Goal: Information Seeking & Learning: Learn about a topic

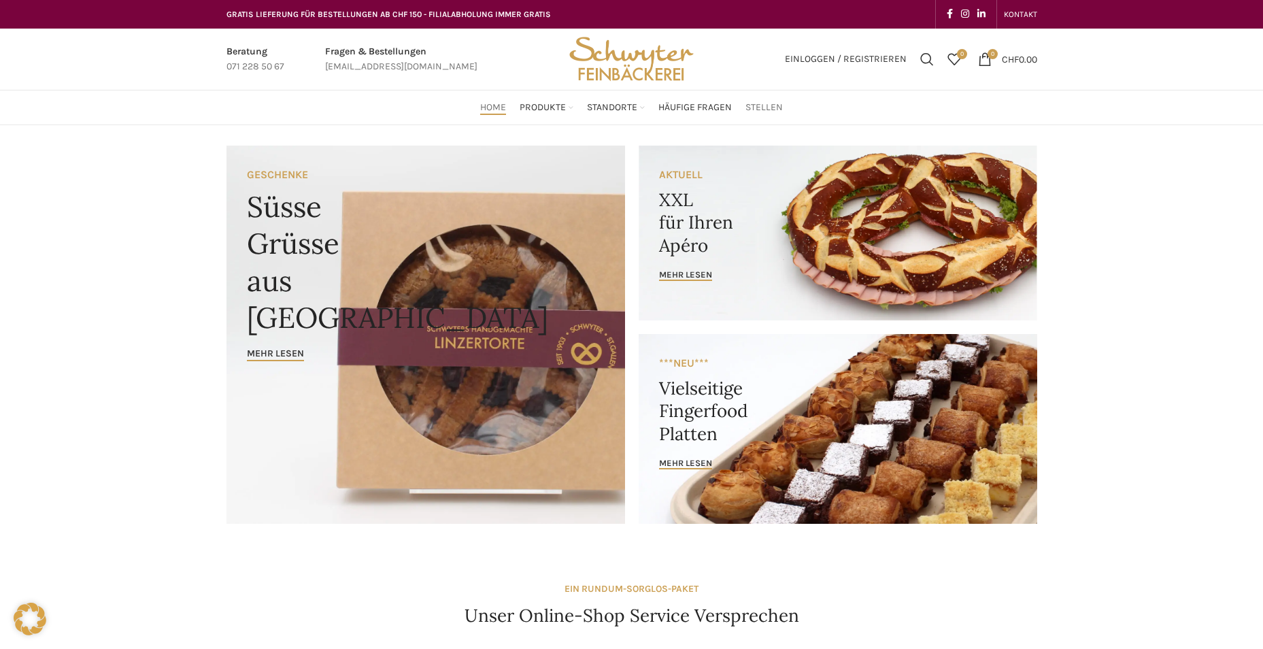
click at [762, 114] on span "Stellen" at bounding box center [763, 107] width 37 height 13
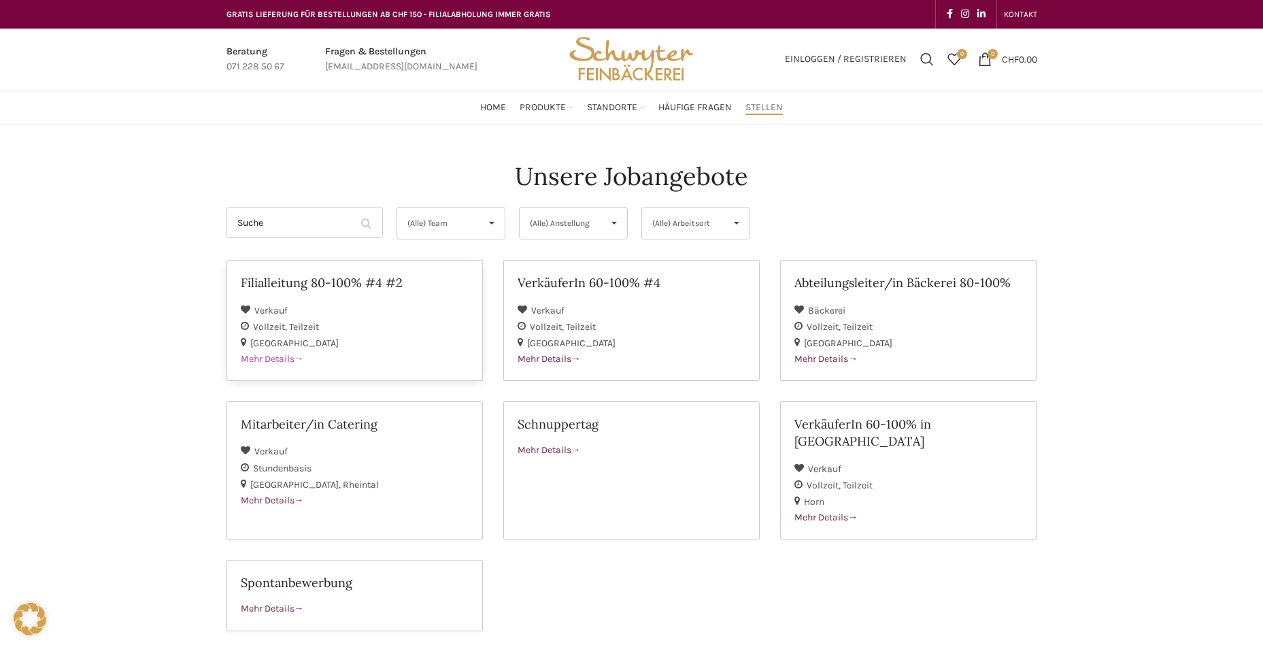
scroll to position [68, 0]
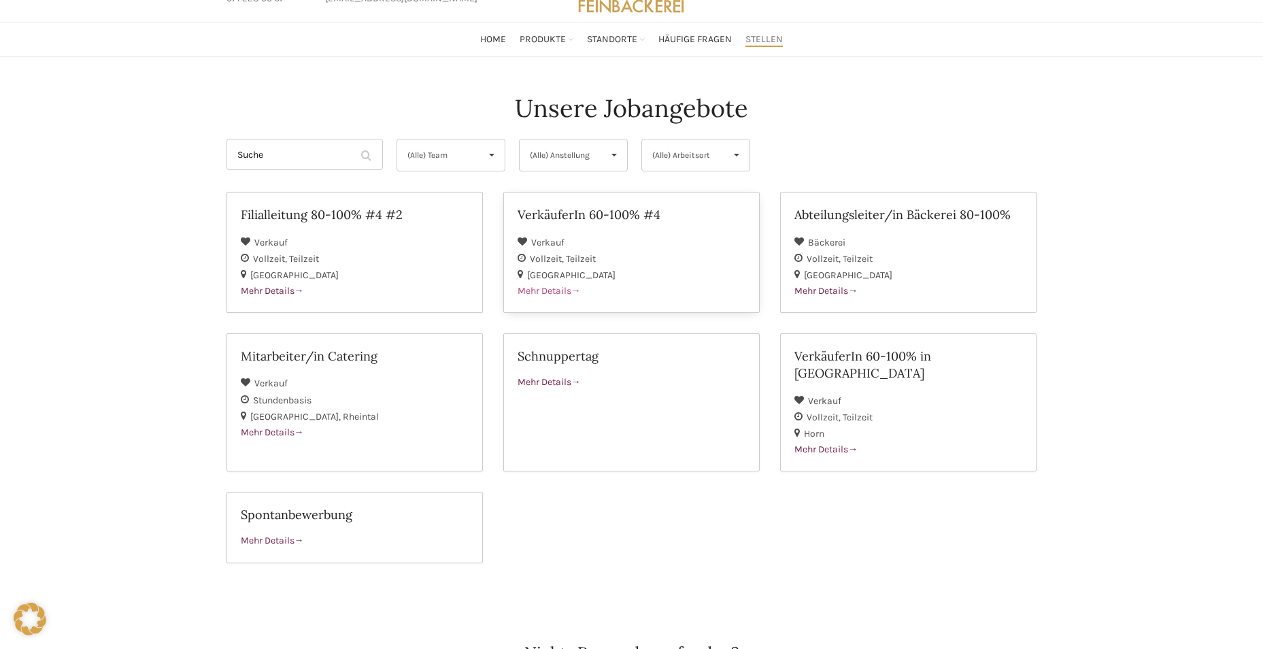
click at [595, 248] on div "Verkauf" at bounding box center [632, 242] width 228 height 16
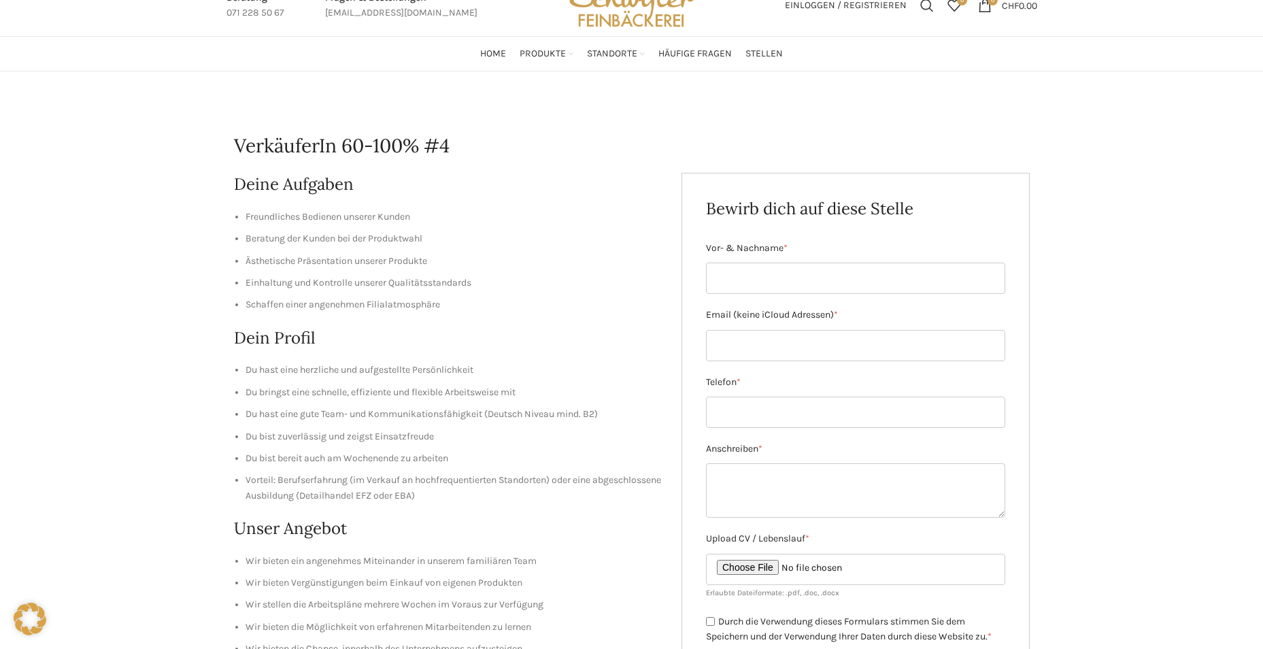
scroll to position [54, 0]
